Goal: Navigation & Orientation: Go to known website

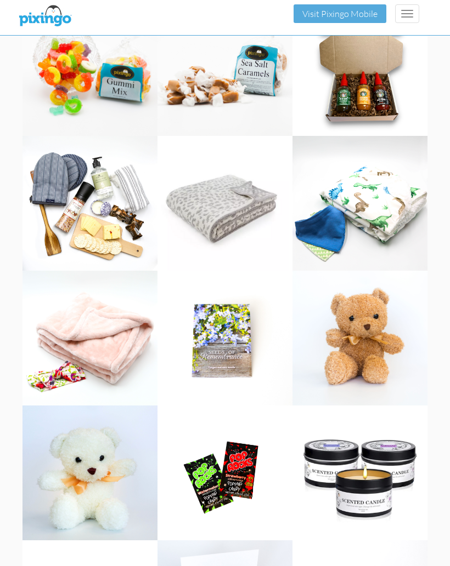
scroll to position [1163, 0]
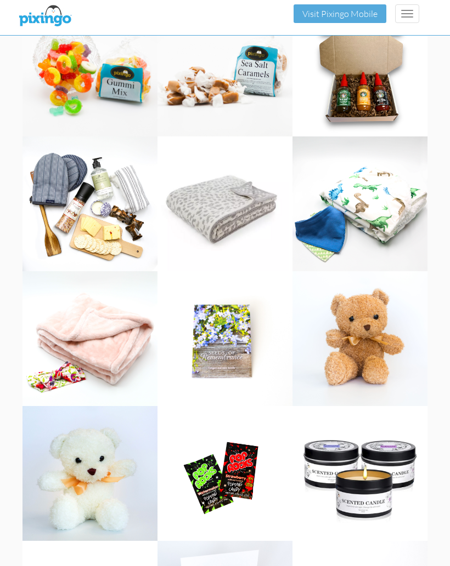
click at [360, 194] on img at bounding box center [359, 204] width 135 height 135
click at [366, 189] on img at bounding box center [359, 204] width 135 height 135
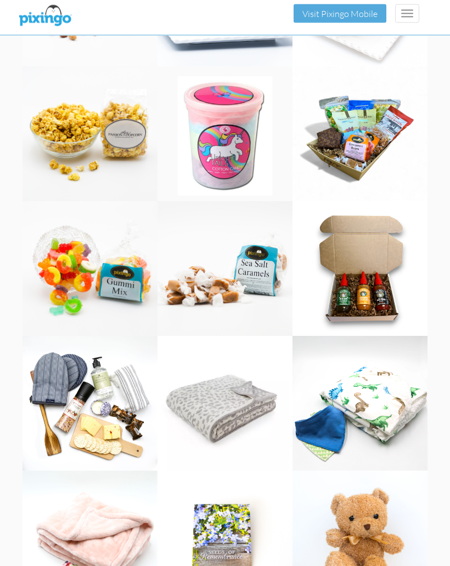
scroll to position [965, 0]
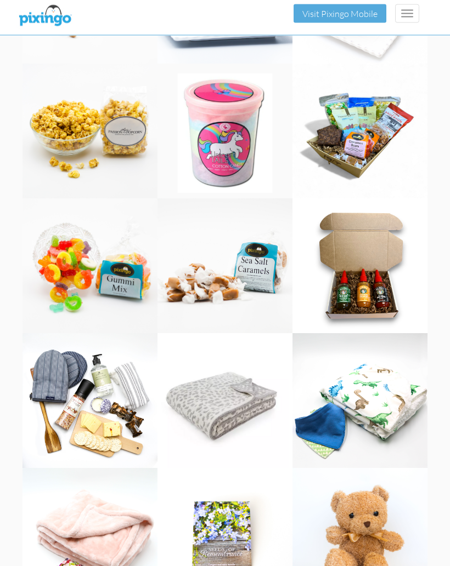
click at [373, 280] on img at bounding box center [359, 266] width 135 height 135
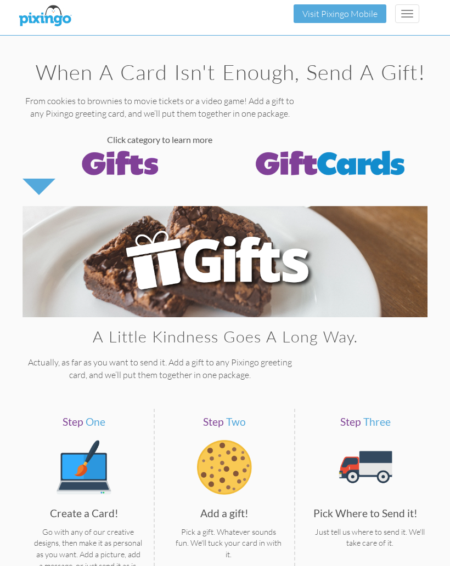
scroll to position [0, 0]
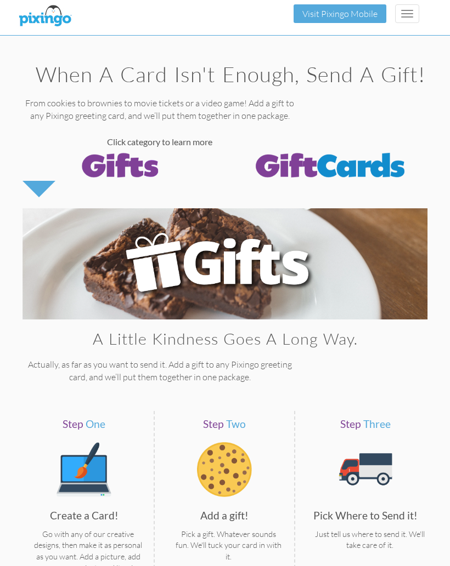
click at [335, 8] on link "Visit Pixingo Mobile" at bounding box center [339, 13] width 75 height 11
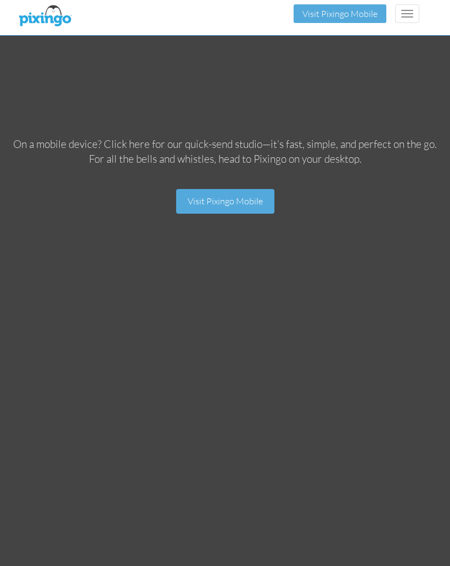
click at [199, 192] on link "Visit Pixingo Mobile" at bounding box center [225, 201] width 98 height 25
click at [197, 196] on link "Visit Pixingo Mobile" at bounding box center [225, 201] width 98 height 25
